Goal: Task Accomplishment & Management: Manage account settings

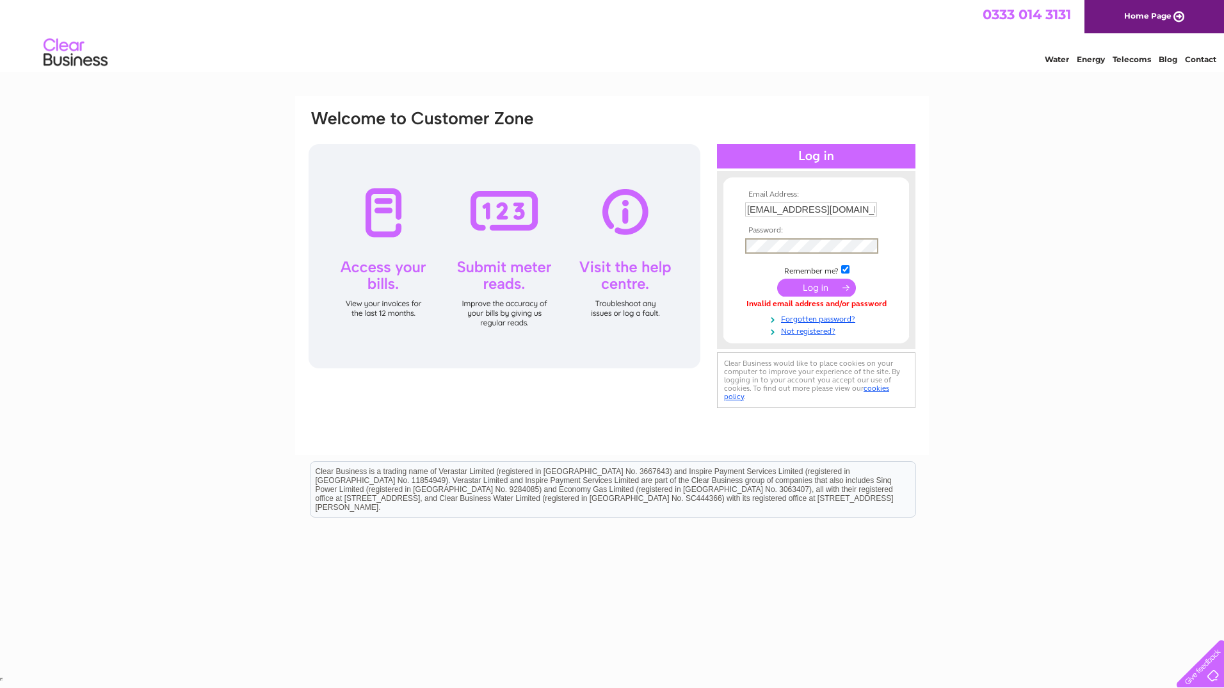
click at [834, 288] on input "submit" at bounding box center [816, 288] width 79 height 18
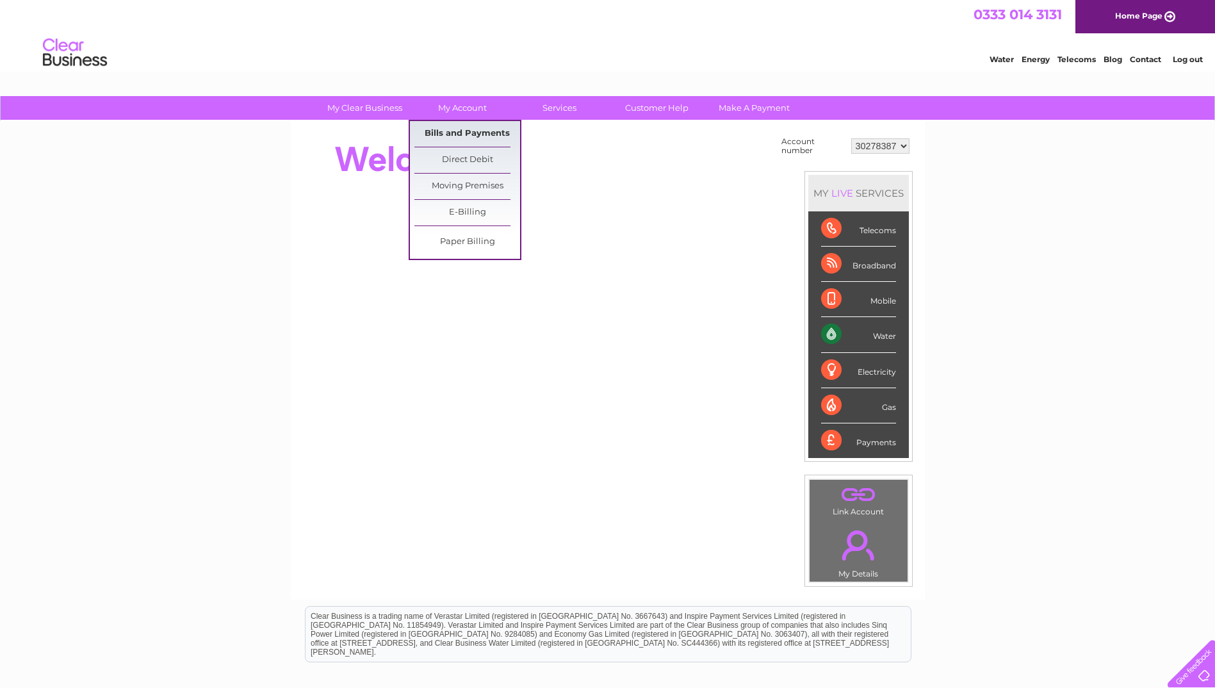
click at [491, 136] on link "Bills and Payments" at bounding box center [467, 134] width 106 height 26
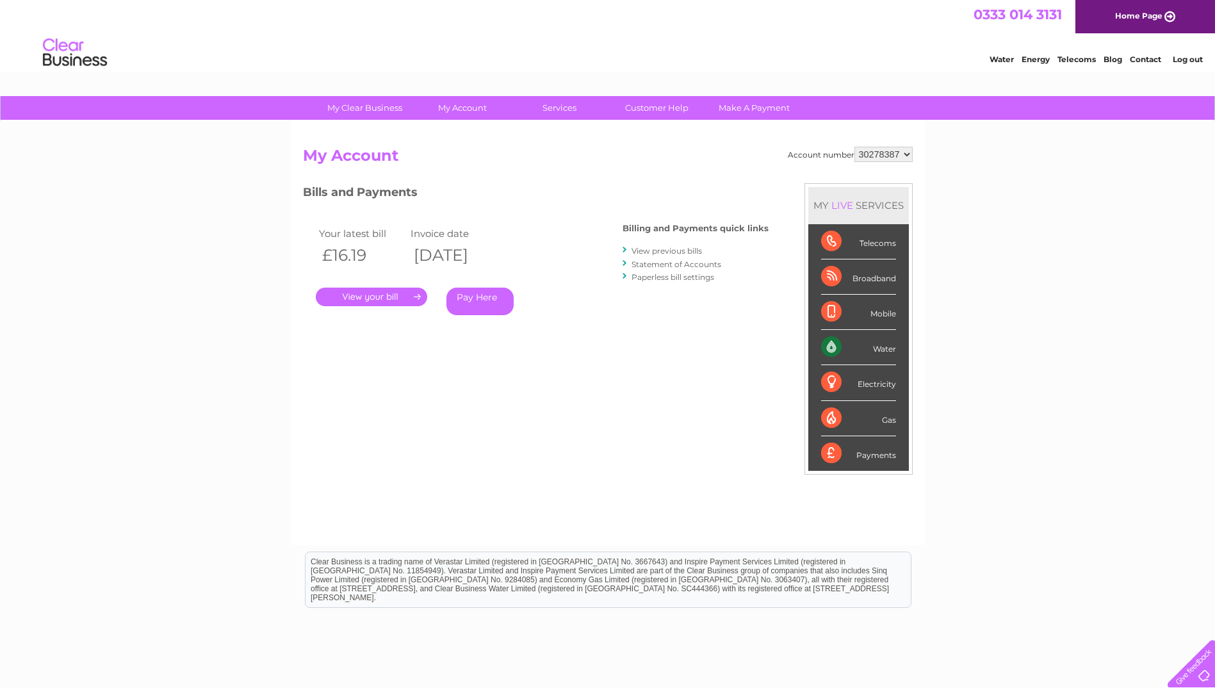
click at [379, 295] on link "." at bounding box center [371, 296] width 111 height 19
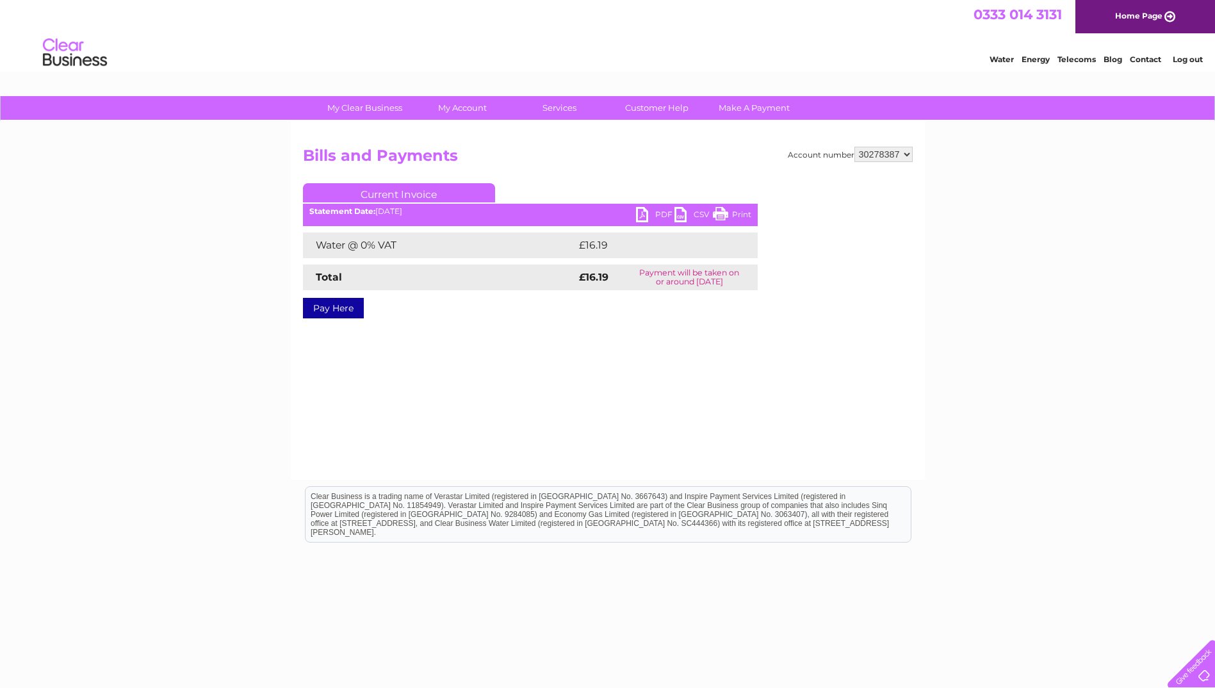
click at [658, 213] on link "PDF" at bounding box center [655, 216] width 38 height 19
